Goal: Task Accomplishment & Management: Complete application form

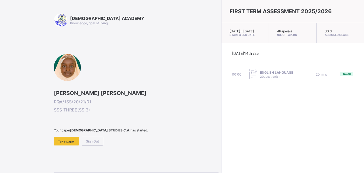
click at [66, 142] on span "Take paper" at bounding box center [66, 141] width 17 height 4
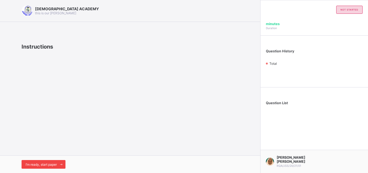
click at [54, 166] on div "I’m ready, start paper" at bounding box center [44, 164] width 44 height 9
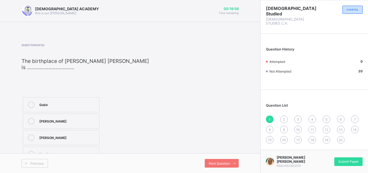
click at [27, 106] on div at bounding box center [31, 104] width 11 height 6
click at [225, 162] on span "Next Question" at bounding box center [219, 163] width 21 height 4
click at [54, 126] on label "1754" at bounding box center [60, 120] width 75 height 15
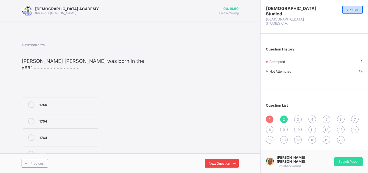
click at [211, 164] on span "Next Question" at bounding box center [219, 163] width 21 height 4
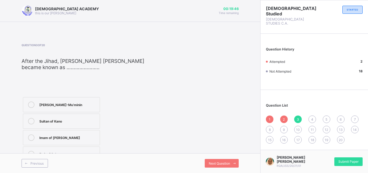
click at [67, 104] on div "[PERSON_NAME]-Mu’minin" at bounding box center [68, 103] width 58 height 5
click at [232, 164] on span at bounding box center [234, 163] width 9 height 9
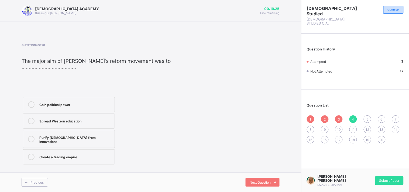
drag, startPoint x: 312, startPoint y: 0, endPoint x: 165, endPoint y: 137, distance: 201.1
click at [165, 137] on div "Gain political power Spread Western education Purify [DEMOGRAPHIC_DATA] from in…" at bounding box center [101, 131] width 158 height 70
click at [37, 135] on label "Purify [DEMOGRAPHIC_DATA] from innovations" at bounding box center [69, 139] width 92 height 18
click at [248, 172] on div "Next Question" at bounding box center [262, 182] width 34 height 9
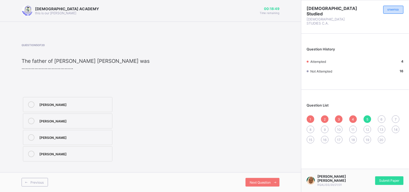
click at [65, 141] on label "[PERSON_NAME]" at bounding box center [67, 137] width 89 height 15
click at [259, 172] on span "Next Question" at bounding box center [259, 182] width 21 height 4
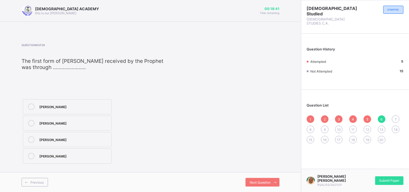
click at [40, 136] on label "[PERSON_NAME]" at bounding box center [67, 139] width 89 height 15
click at [249, 172] on div "Next Question" at bounding box center [262, 182] width 34 height 9
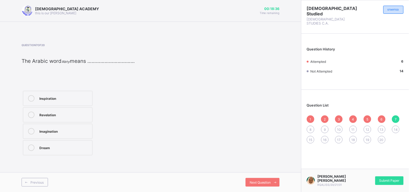
click at [51, 117] on div "Revelation" at bounding box center [64, 115] width 50 height 6
click at [251, 172] on span "Next Question" at bounding box center [259, 182] width 21 height 4
click at [60, 103] on label "1817" at bounding box center [58, 98] width 70 height 15
click at [244, 172] on div "Next Question" at bounding box center [215, 182] width 129 height 9
click at [272, 172] on span at bounding box center [275, 182] width 9 height 9
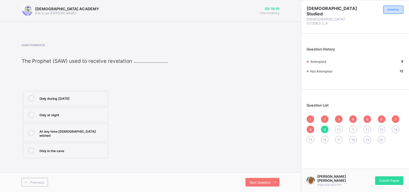
click at [64, 128] on div "At any time [DEMOGRAPHIC_DATA] wished" at bounding box center [72, 132] width 66 height 9
click at [251, 172] on div "Next Question" at bounding box center [262, 182] width 34 height 9
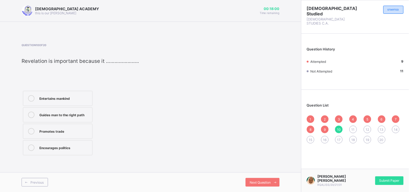
click at [77, 111] on label "Guides man to the right path" at bounding box center [58, 114] width 70 height 15
click at [268, 172] on span "Next Question" at bounding box center [259, 182] width 21 height 4
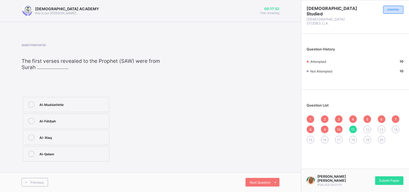
click at [58, 136] on div "Al-‘Alaq" at bounding box center [72, 136] width 67 height 5
click at [257, 172] on span "Next Question" at bounding box center [259, 182] width 21 height 4
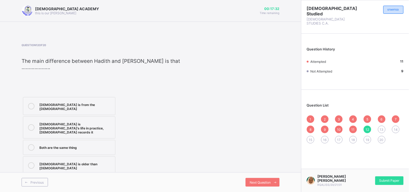
click at [45, 122] on div "[DEMOGRAPHIC_DATA] is [DEMOGRAPHIC_DATA]’s life in practice, [DEMOGRAPHIC_DATA]…" at bounding box center [75, 127] width 73 height 13
click at [263, 172] on span "Next Question" at bounding box center [259, 182] width 21 height 4
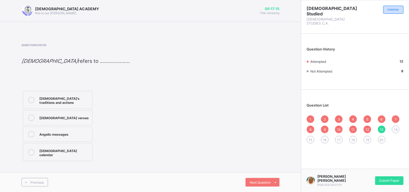
click at [39, 98] on label "[DEMOGRAPHIC_DATA]’s traditions and actions" at bounding box center [58, 100] width 70 height 18
click at [258, 172] on span "Next Question" at bounding box center [259, 182] width 21 height 4
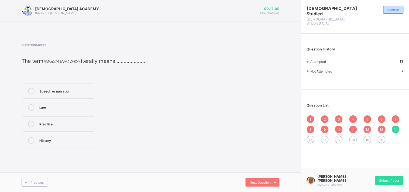
click at [57, 88] on div "Speech or narration" at bounding box center [65, 90] width 52 height 5
click at [252, 172] on span "Next Question" at bounding box center [259, 182] width 21 height 4
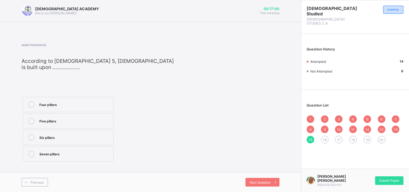
click at [82, 113] on label "Five pillars" at bounding box center [68, 120] width 91 height 15
click at [265, 172] on span "Next Question" at bounding box center [259, 182] width 21 height 4
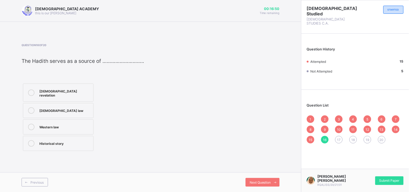
click at [38, 91] on label "[DEMOGRAPHIC_DATA] revelation" at bounding box center [58, 93] width 71 height 18
click at [269, 172] on span "Next Question" at bounding box center [259, 182] width 21 height 4
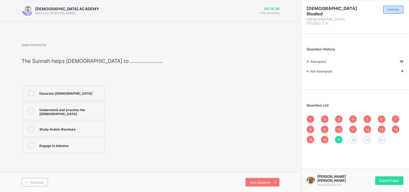
click at [60, 104] on label "Understand and practice the [DEMOGRAPHIC_DATA]" at bounding box center [64, 111] width 82 height 18
click at [275, 172] on icon at bounding box center [275, 183] width 4 height 4
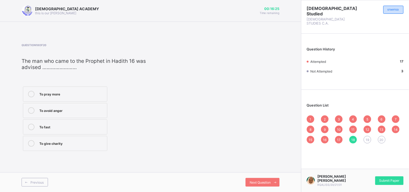
click at [47, 109] on div "To avoid anger" at bounding box center [71, 109] width 65 height 5
click at [257, 172] on div "Next Question" at bounding box center [262, 182] width 34 height 9
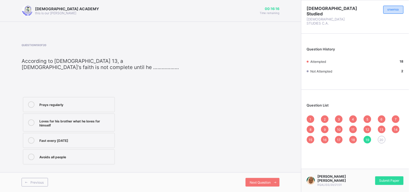
click at [26, 120] on div at bounding box center [31, 122] width 11 height 9
click at [274, 172] on icon at bounding box center [275, 183] width 4 height 4
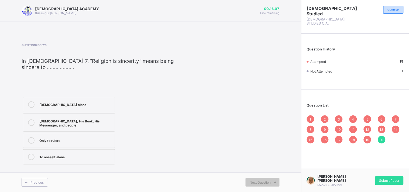
click at [37, 119] on label "[DEMOGRAPHIC_DATA], His Book, His Messenger, and people" at bounding box center [69, 122] width 92 height 18
click at [309, 115] on div "1" at bounding box center [311, 119] width 8 height 8
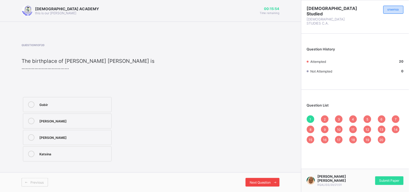
click at [271, 172] on span at bounding box center [275, 182] width 9 height 9
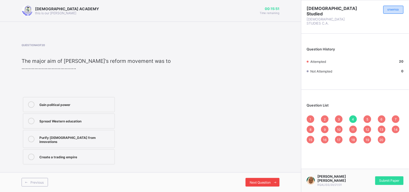
click at [271, 172] on span at bounding box center [275, 182] width 9 height 9
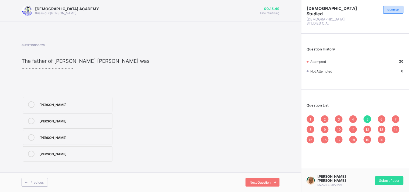
click at [102, 157] on label "[PERSON_NAME]" at bounding box center [67, 153] width 89 height 15
click at [254, 172] on span "Next Question" at bounding box center [259, 182] width 21 height 4
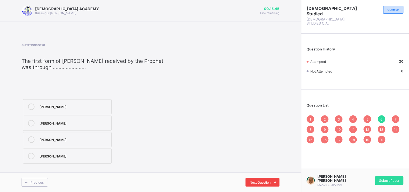
click at [254, 172] on span "Next Question" at bounding box center [259, 182] width 21 height 4
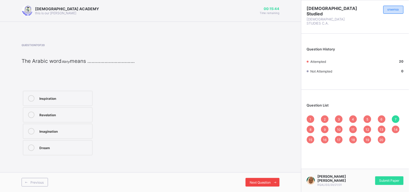
click at [254, 172] on span "Next Question" at bounding box center [259, 182] width 21 height 4
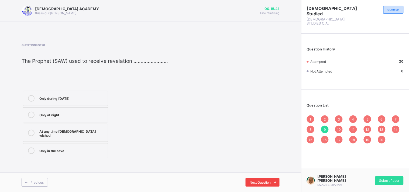
click at [254, 172] on span "Next Question" at bounding box center [259, 182] width 21 height 4
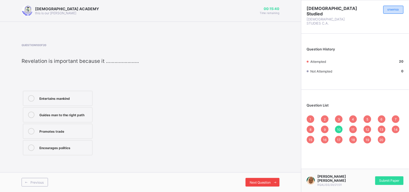
click at [254, 172] on span "Next Question" at bounding box center [259, 182] width 21 height 4
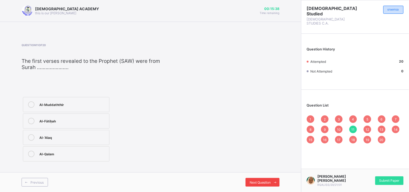
click at [254, 172] on span "Next Question" at bounding box center [259, 182] width 21 height 4
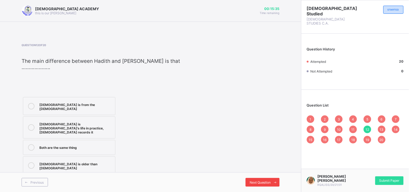
click at [254, 172] on span "Next Question" at bounding box center [259, 182] width 21 height 4
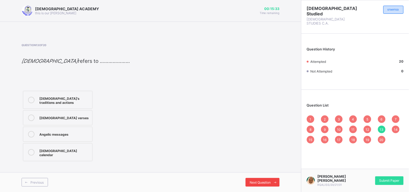
click at [254, 172] on span "Next Question" at bounding box center [259, 182] width 21 height 4
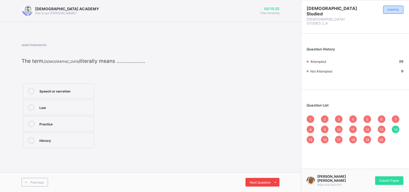
click at [254, 172] on span "Next Question" at bounding box center [259, 182] width 21 height 4
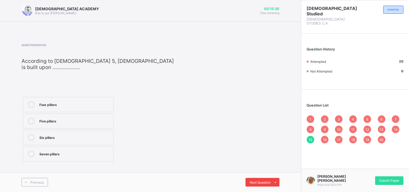
click at [254, 172] on span "Next Question" at bounding box center [259, 182] width 21 height 4
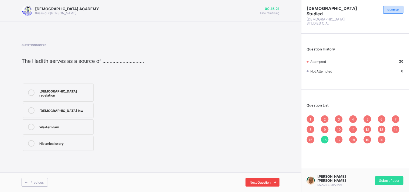
click at [254, 172] on span "Next Question" at bounding box center [259, 182] width 21 height 4
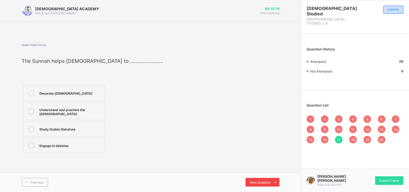
click at [254, 172] on span "Next Question" at bounding box center [259, 182] width 21 height 4
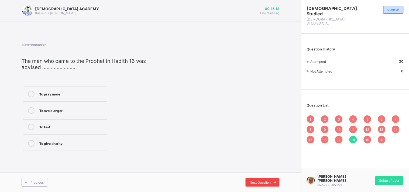
click at [254, 172] on span "Next Question" at bounding box center [259, 182] width 21 height 4
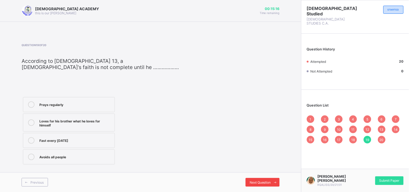
click at [254, 172] on span "Next Question" at bounding box center [259, 182] width 21 height 4
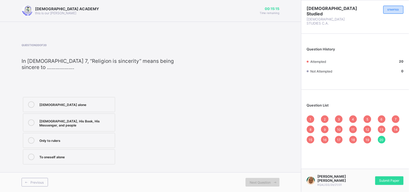
click at [254, 172] on span "Next Question" at bounding box center [259, 182] width 21 height 4
click at [368, 172] on div "Submit Paper" at bounding box center [389, 180] width 28 height 9
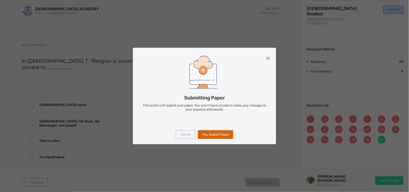
click at [225, 136] on span "Yes, Submit Paper" at bounding box center [215, 134] width 27 height 4
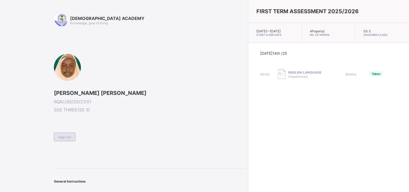
click at [64, 139] on div "Sign Out" at bounding box center [65, 137] width 22 height 9
